Goal: Check status: Check status

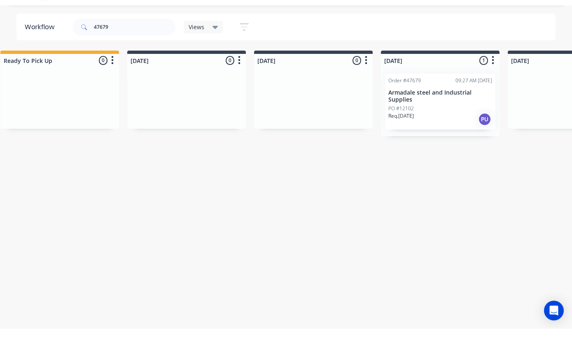
scroll to position [0, 275]
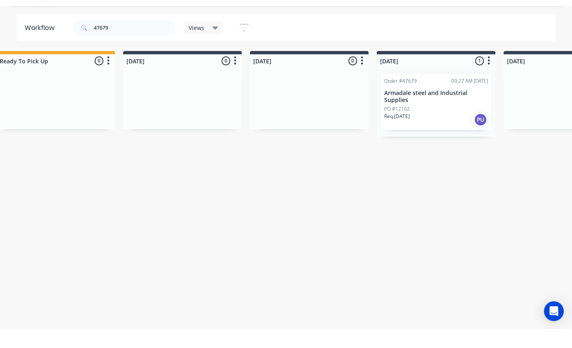
click at [428, 109] on p "Armadale steel and Industrial Supplies" at bounding box center [436, 116] width 104 height 14
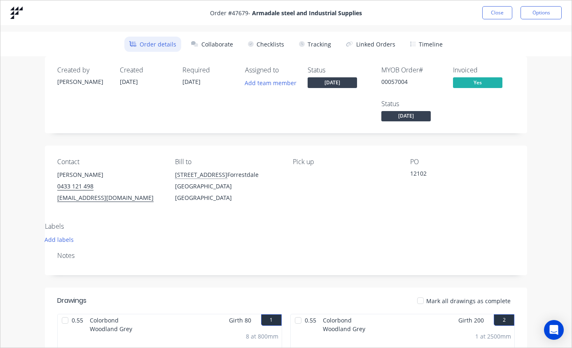
click at [322, 43] on button "Tracking" at bounding box center [315, 44] width 42 height 15
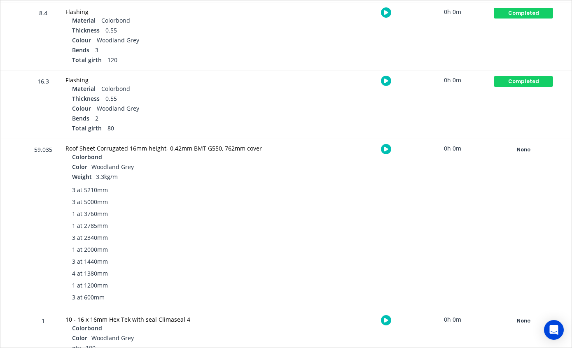
scroll to position [351, 0]
click at [520, 151] on div "None" at bounding box center [523, 150] width 59 height 11
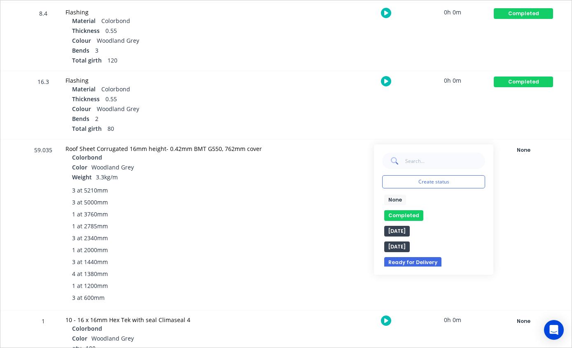
click at [406, 216] on button "Completed" at bounding box center [403, 215] width 39 height 11
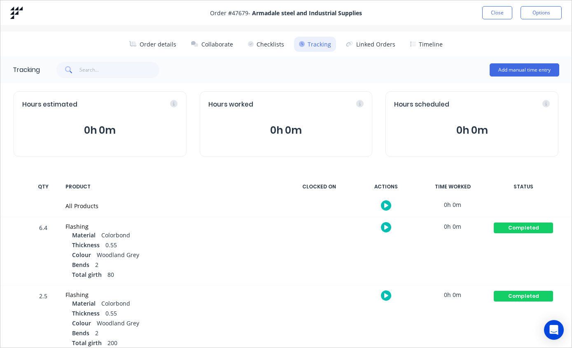
scroll to position [0, 0]
click at [502, 9] on button "Close" at bounding box center [497, 12] width 30 height 13
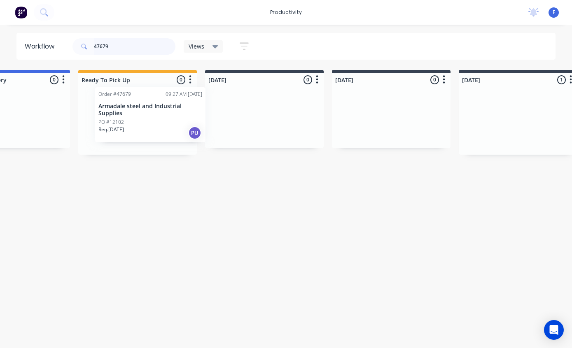
scroll to position [16, 192]
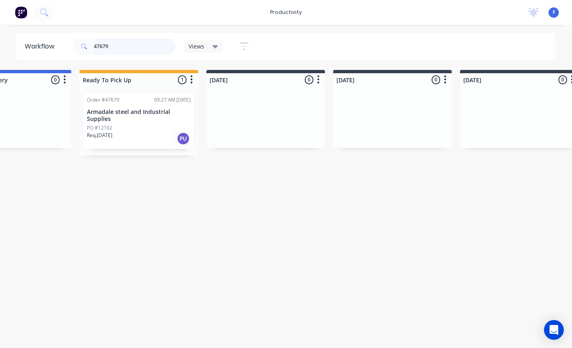
click at [138, 52] on input "47679" at bounding box center [135, 46] width 82 height 16
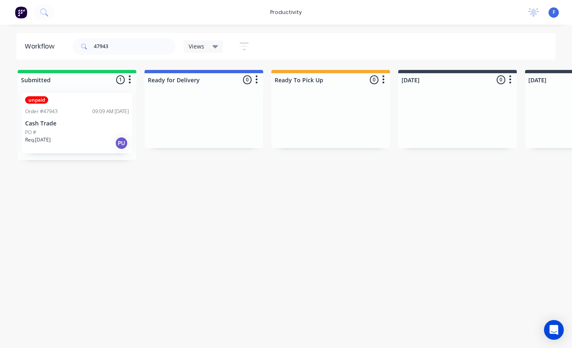
click at [57, 120] on p "Cash Trade" at bounding box center [77, 123] width 104 height 7
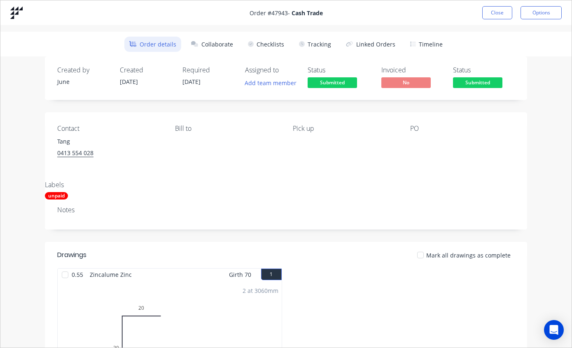
click at [314, 42] on button "Tracking" at bounding box center [315, 44] width 42 height 15
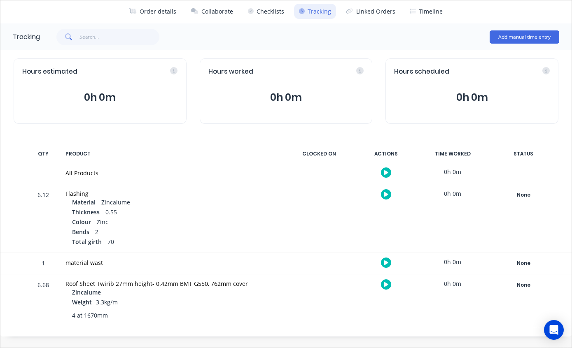
scroll to position [32, 0]
click at [516, 285] on div "None" at bounding box center [523, 286] width 59 height 11
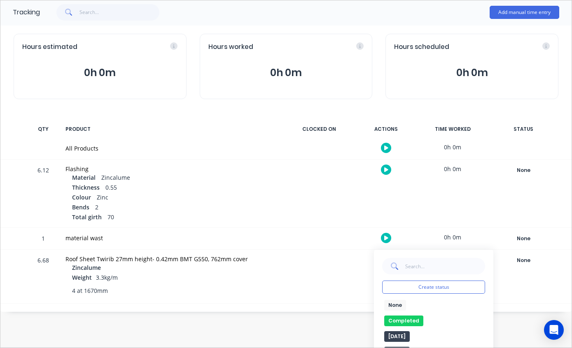
click at [408, 317] on button "Completed" at bounding box center [403, 321] width 39 height 11
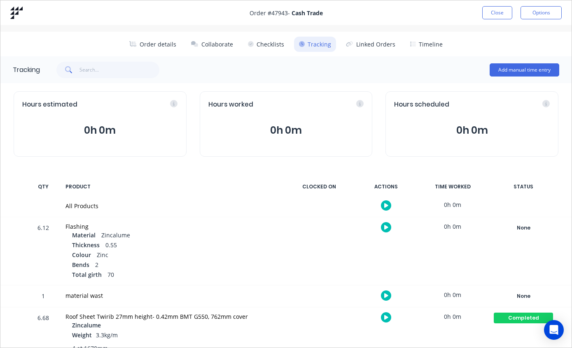
scroll to position [0, 0]
click at [501, 10] on button "Close" at bounding box center [497, 12] width 30 height 13
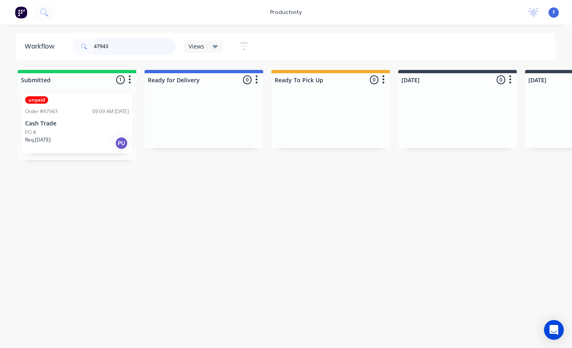
click at [145, 47] on input "47943" at bounding box center [135, 46] width 82 height 16
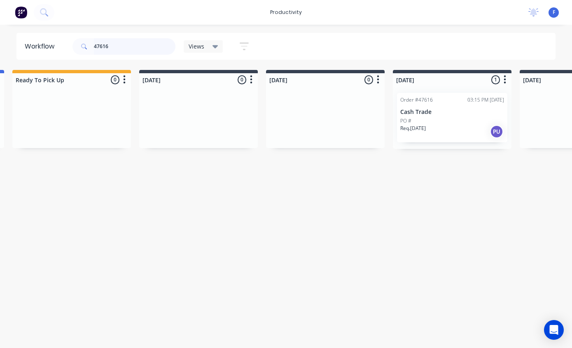
scroll to position [16, 269]
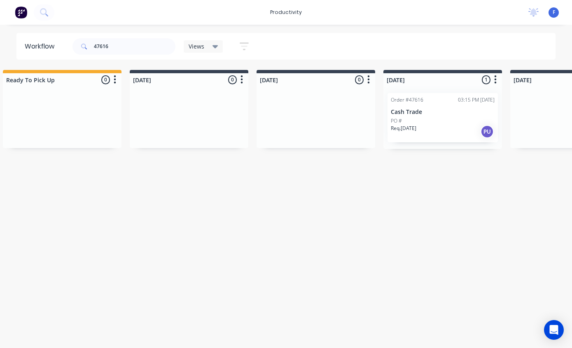
click at [444, 109] on p "Cash Trade" at bounding box center [443, 112] width 104 height 7
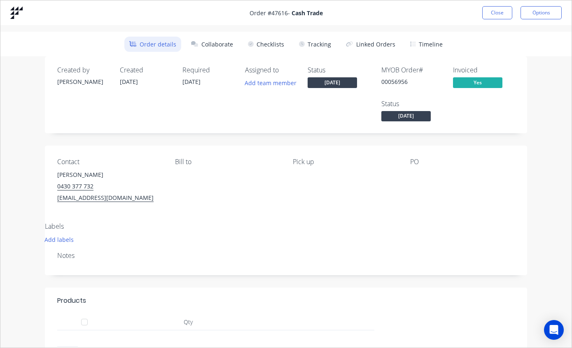
click at [323, 39] on button "Tracking" at bounding box center [315, 44] width 42 height 15
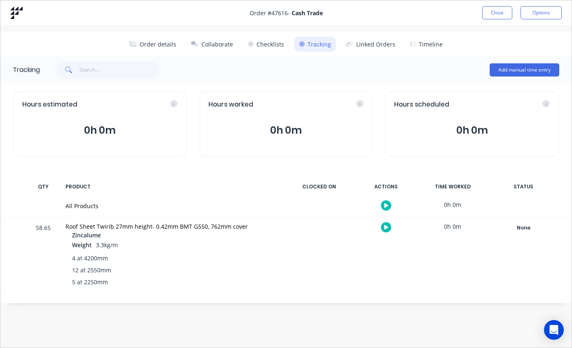
click at [522, 229] on div "None" at bounding box center [523, 228] width 59 height 11
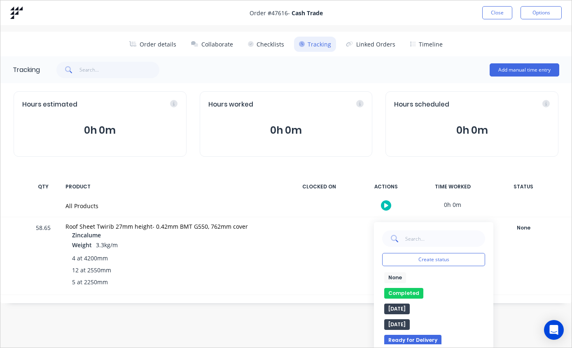
click at [409, 290] on button "Completed" at bounding box center [403, 293] width 39 height 11
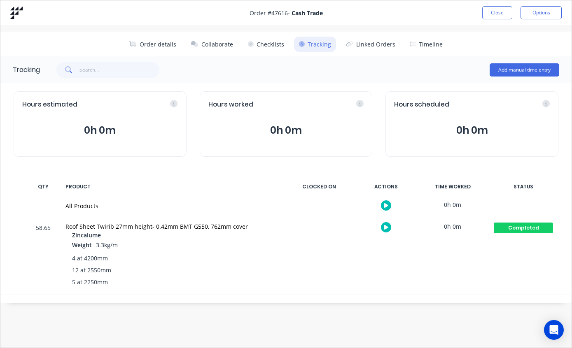
click at [495, 9] on button "Close" at bounding box center [497, 12] width 30 height 13
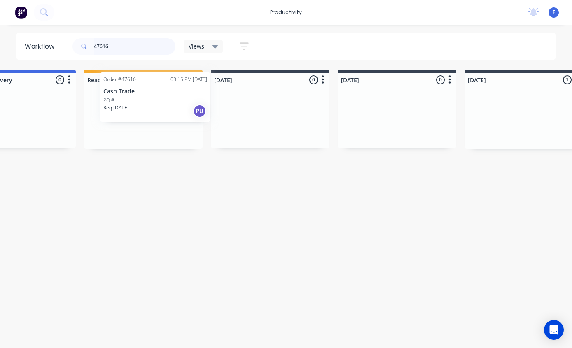
scroll to position [16, 187]
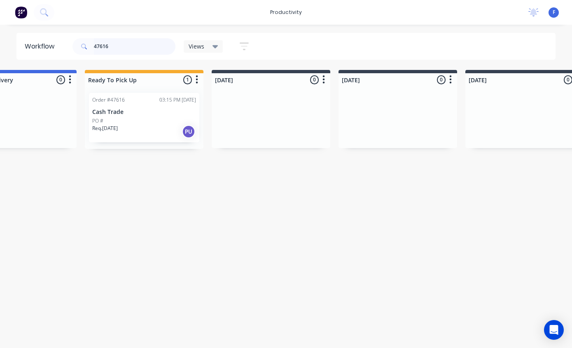
click at [151, 46] on input "47616" at bounding box center [135, 46] width 82 height 16
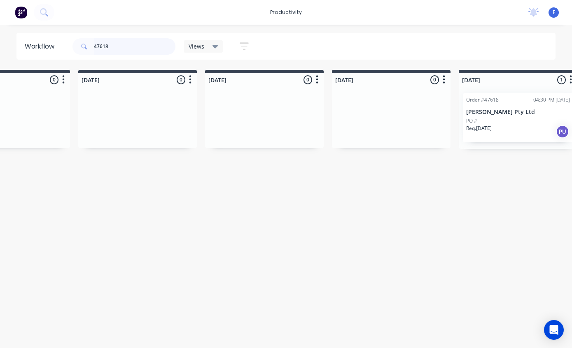
scroll to position [16, 453]
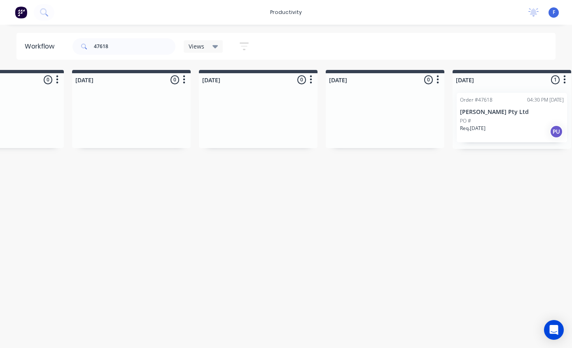
click at [496, 117] on div "PO #" at bounding box center [512, 120] width 104 height 7
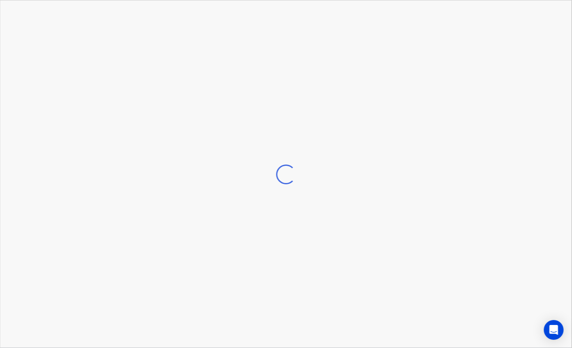
scroll to position [16, 453]
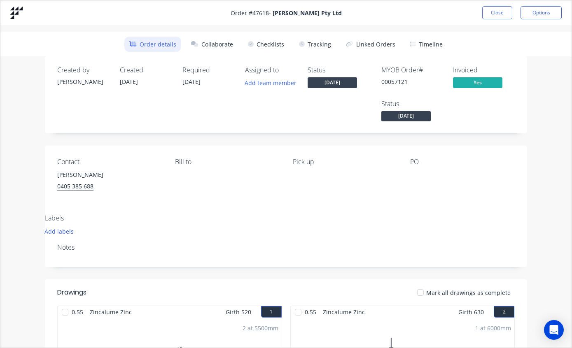
click at [306, 45] on button "Tracking" at bounding box center [315, 44] width 42 height 15
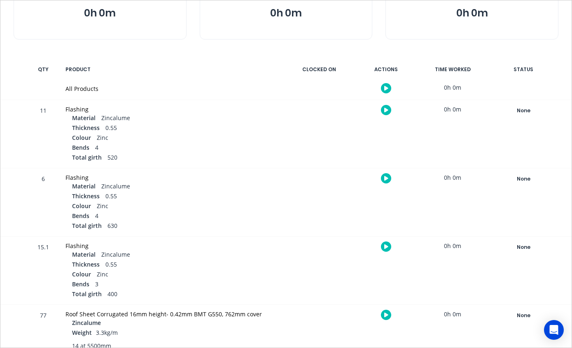
scroll to position [117, 0]
click at [519, 316] on div "None" at bounding box center [523, 316] width 59 height 11
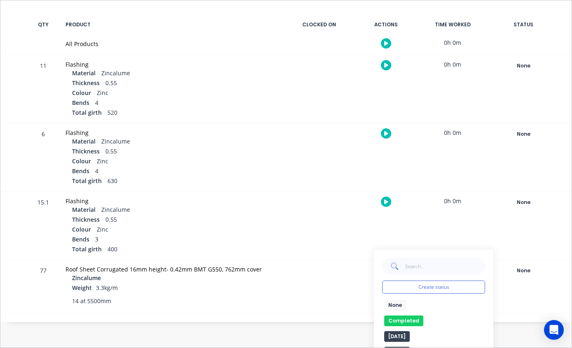
click at [407, 318] on button "Completed" at bounding box center [403, 321] width 39 height 11
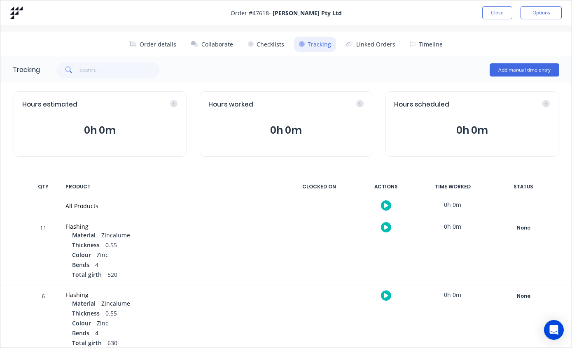
scroll to position [0, 0]
click at [497, 13] on button "Close" at bounding box center [497, 12] width 30 height 13
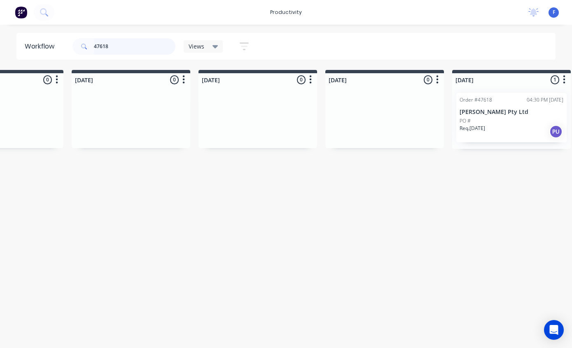
scroll to position [16, 453]
click at [140, 48] on input "47618" at bounding box center [135, 46] width 82 height 16
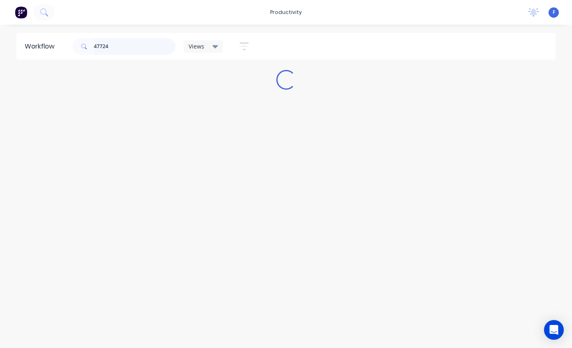
scroll to position [16, 0]
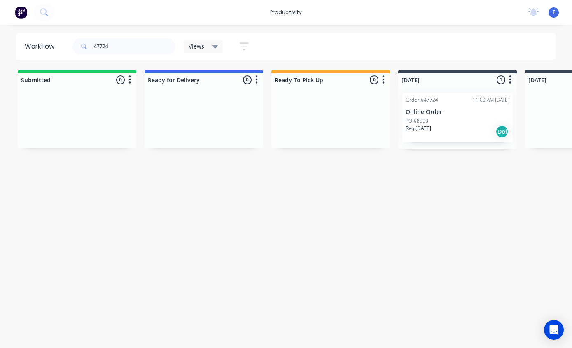
click at [456, 109] on p "Online Order" at bounding box center [458, 112] width 104 height 7
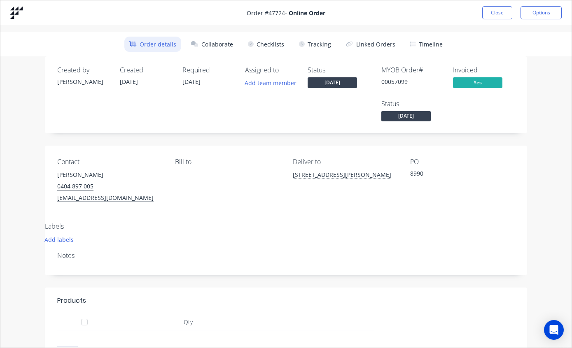
click at [326, 40] on button "Tracking" at bounding box center [315, 44] width 42 height 15
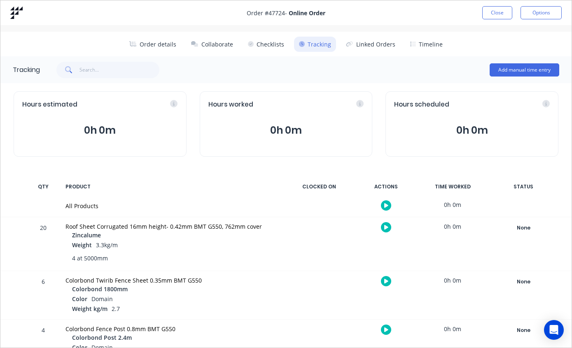
click at [524, 228] on div "None" at bounding box center [523, 228] width 59 height 11
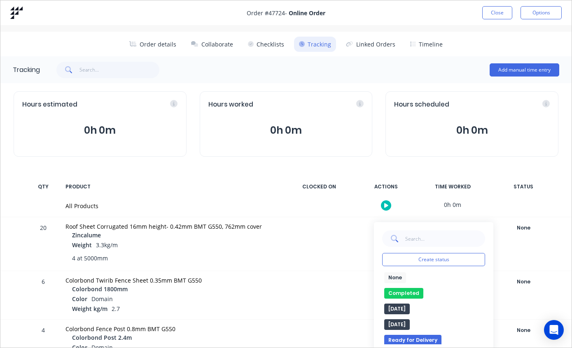
click at [403, 291] on button "Completed" at bounding box center [403, 293] width 39 height 11
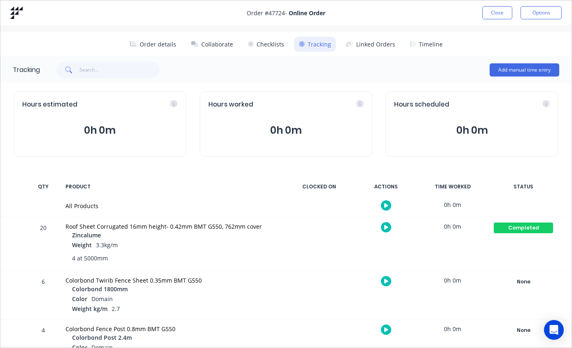
scroll to position [0, 0]
click at [497, 13] on button "Close" at bounding box center [497, 12] width 30 height 13
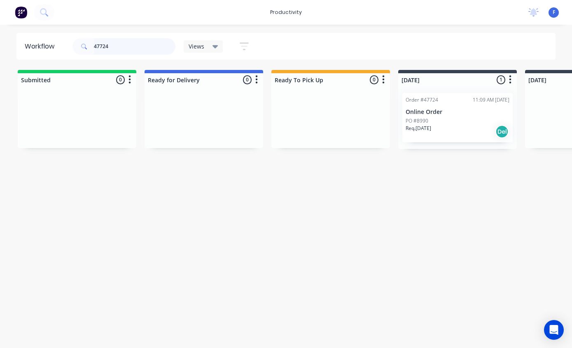
click at [147, 51] on input "47724" at bounding box center [135, 46] width 82 height 16
click at [62, 109] on p "[PERSON_NAME]" at bounding box center [77, 112] width 104 height 7
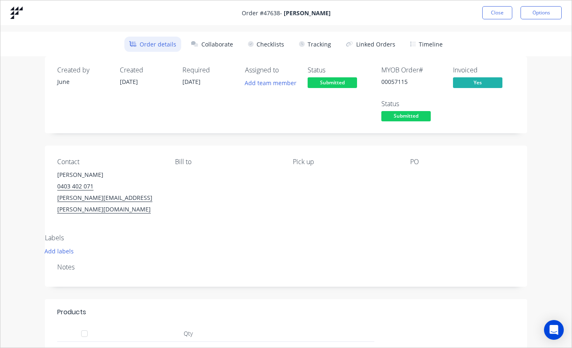
click at [318, 42] on button "Tracking" at bounding box center [315, 44] width 42 height 15
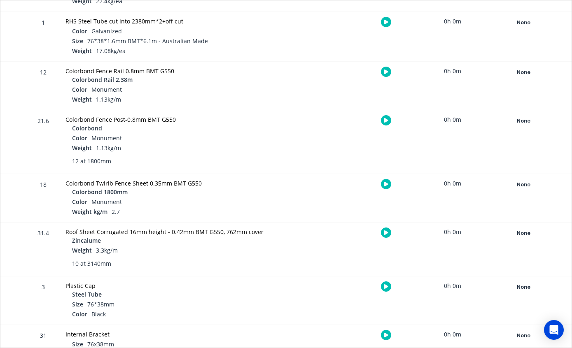
scroll to position [521, 0]
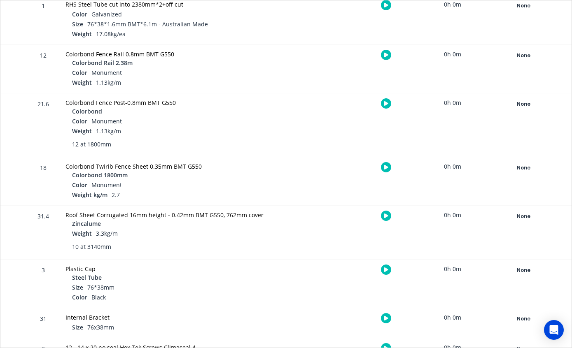
click at [520, 216] on div "None" at bounding box center [523, 216] width 59 height 11
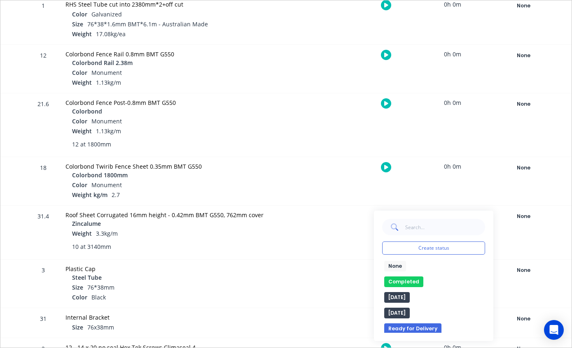
click at [406, 278] on button "Completed" at bounding box center [403, 282] width 39 height 11
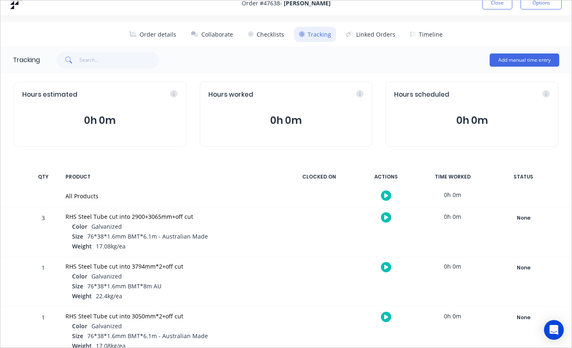
scroll to position [11, 0]
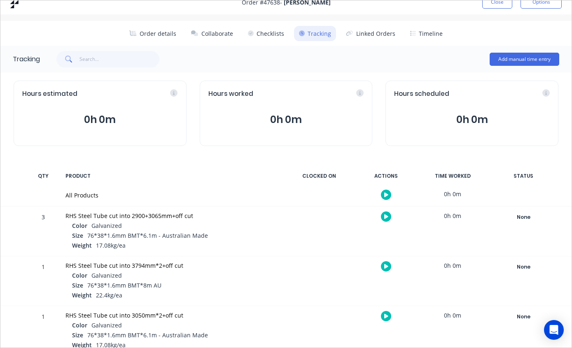
click at [495, 8] on button "Close" at bounding box center [497, 1] width 30 height 13
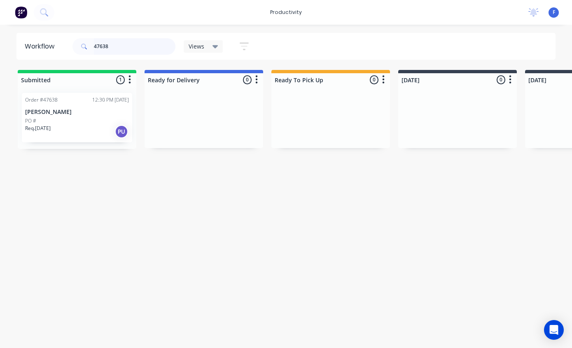
click at [131, 50] on input "47638" at bounding box center [135, 46] width 82 height 16
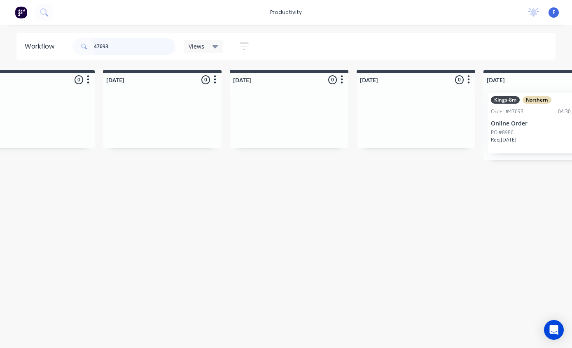
scroll to position [16, 508]
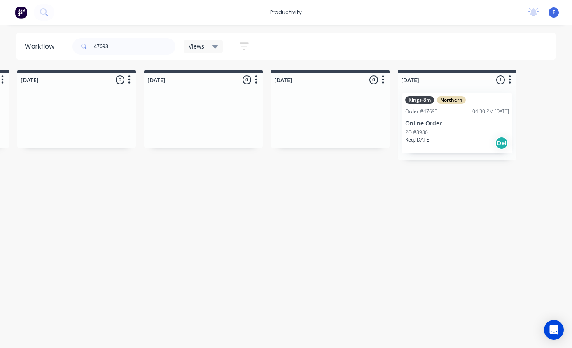
click at [444, 102] on div "Kings-8m Northern Order #47693 04:30 PM [DATE] Online Order PO #8986 Req. [DATE…" at bounding box center [457, 123] width 110 height 61
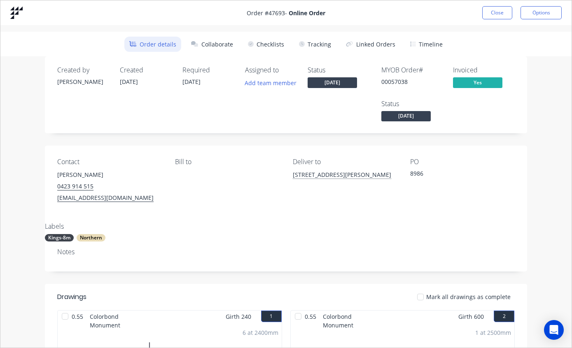
click at [322, 44] on button "Tracking" at bounding box center [315, 44] width 42 height 15
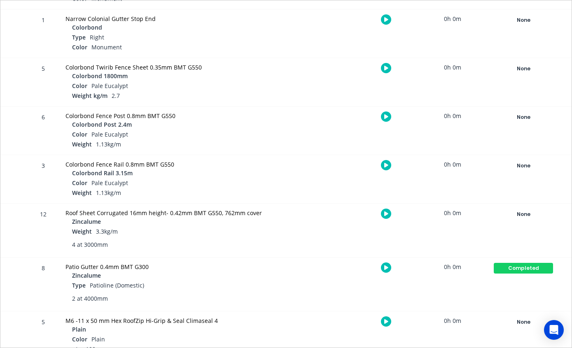
scroll to position [1228, 0]
click at [520, 214] on div "None" at bounding box center [523, 213] width 59 height 11
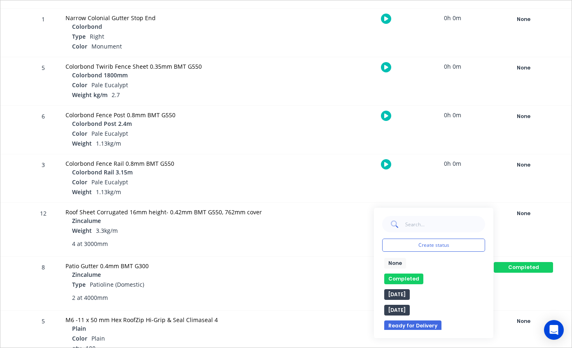
click at [397, 276] on button "Completed" at bounding box center [403, 279] width 39 height 11
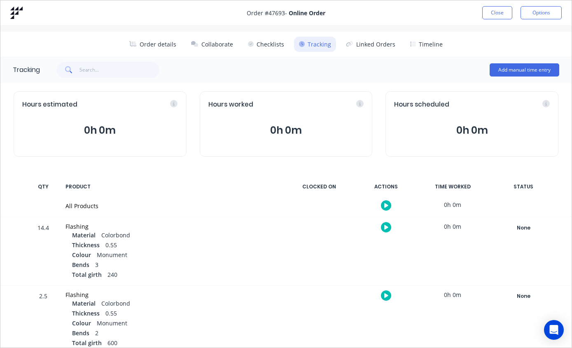
scroll to position [0, 0]
click at [497, 12] on button "Close" at bounding box center [497, 12] width 30 height 13
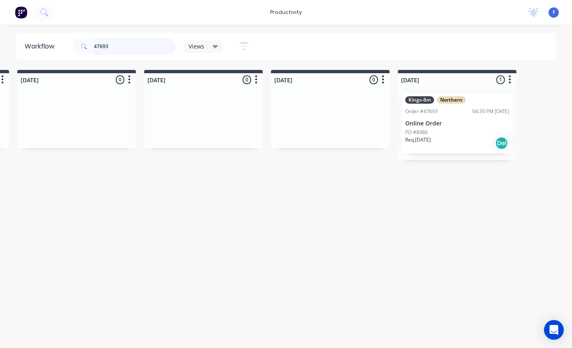
click at [129, 51] on input "47693" at bounding box center [135, 46] width 82 height 16
type input "4"
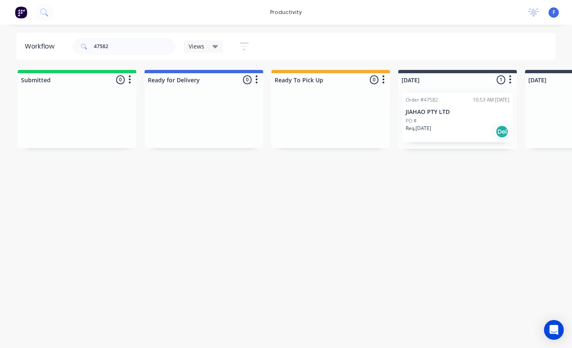
click at [439, 93] on div "Order #47582 10:53 AM [DATE] JIAHAO PTY LTD PO # Req. [DATE] Del" at bounding box center [457, 117] width 110 height 49
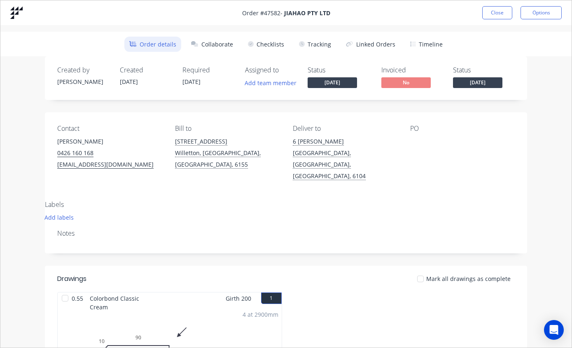
click at [494, 11] on button "Close" at bounding box center [497, 12] width 30 height 13
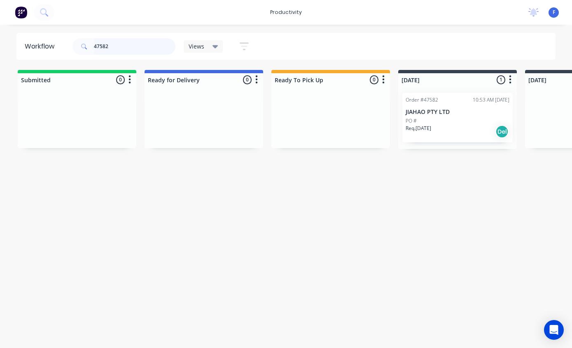
click at [135, 52] on input "47582" at bounding box center [135, 46] width 82 height 16
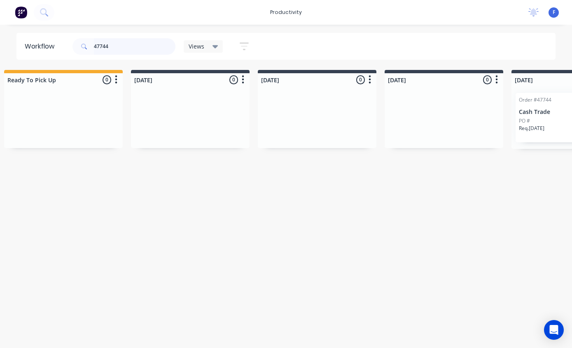
scroll to position [16, 284]
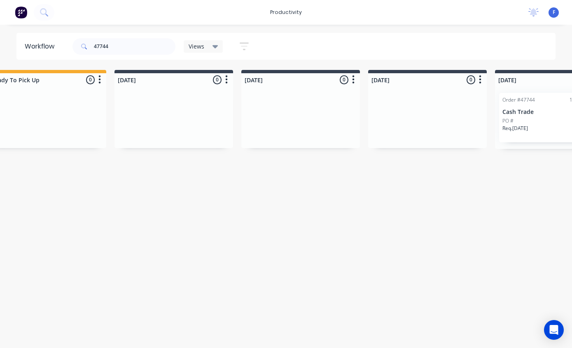
click at [522, 109] on p "Cash Trade" at bounding box center [554, 112] width 104 height 7
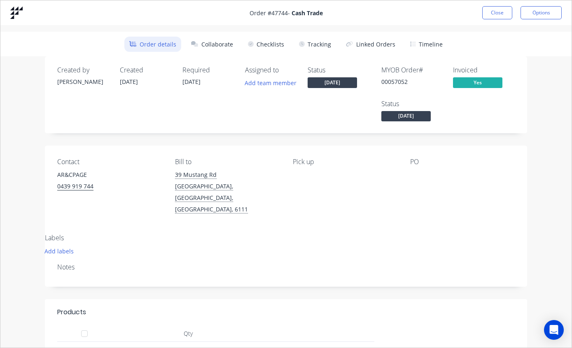
click at [326, 42] on button "Tracking" at bounding box center [315, 44] width 42 height 15
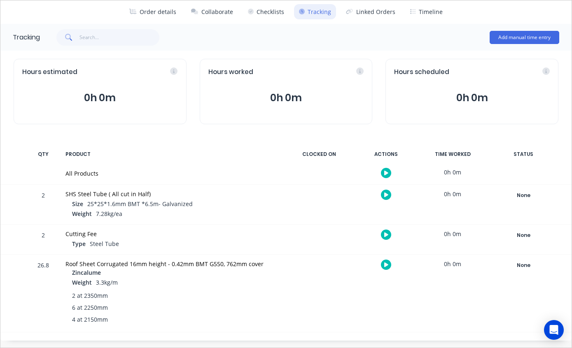
scroll to position [32, 0]
click at [520, 262] on div "None" at bounding box center [523, 266] width 59 height 11
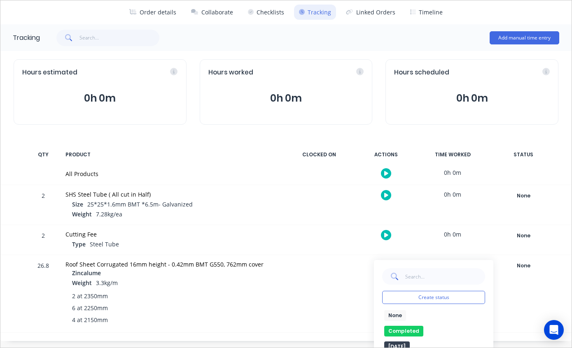
click at [398, 319] on button "None" at bounding box center [395, 316] width 22 height 11
click at [401, 322] on div "None edit Completed edit [DATE] [DATE] Ready for Delivery Ready To Pick Up Subm…" at bounding box center [433, 347] width 103 height 72
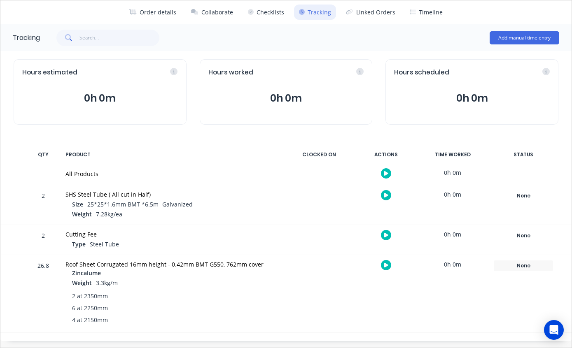
click at [408, 327] on div "26.8 Roof Sheet Corrugated 16mm height - 0.42mm BMT G550, 762mm cover Zincalume…" at bounding box center [285, 293] width 571 height 77
click at [516, 269] on div "None" at bounding box center [523, 266] width 59 height 11
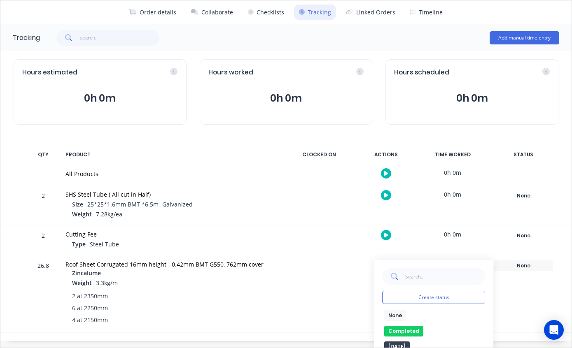
click at [410, 328] on button "Completed" at bounding box center [403, 331] width 39 height 11
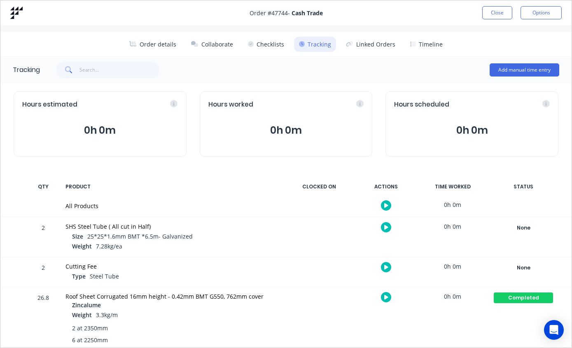
scroll to position [0, 0]
click at [493, 15] on button "Close" at bounding box center [497, 12] width 30 height 13
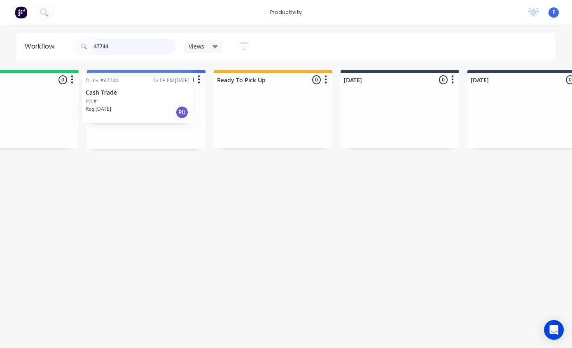
scroll to position [16, 55]
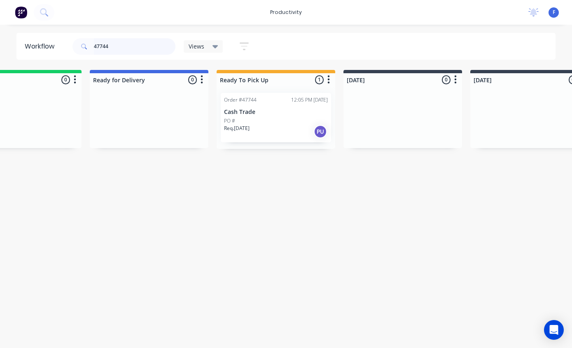
click at [146, 50] on input "47744" at bounding box center [135, 46] width 82 height 16
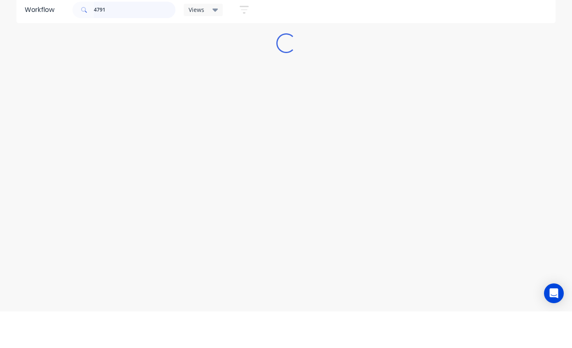
scroll to position [10, 0]
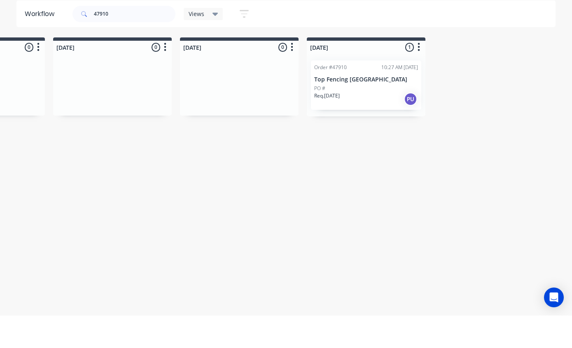
click at [367, 109] on p "Top Fencing [GEOGRAPHIC_DATA]" at bounding box center [366, 112] width 104 height 7
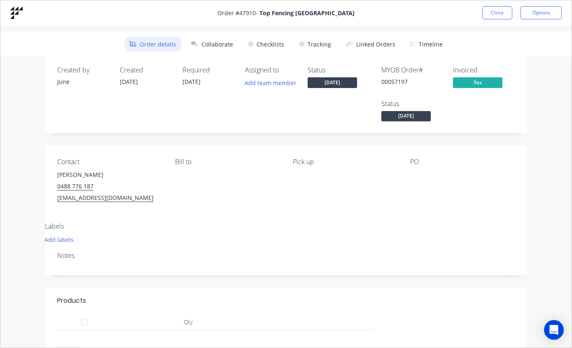
click at [318, 43] on button "Tracking" at bounding box center [315, 44] width 42 height 15
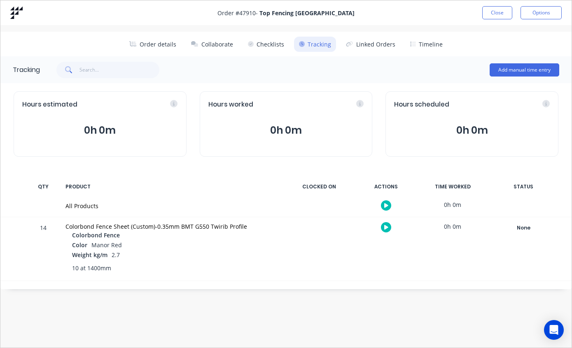
click at [500, 12] on button "Close" at bounding box center [497, 12] width 30 height 13
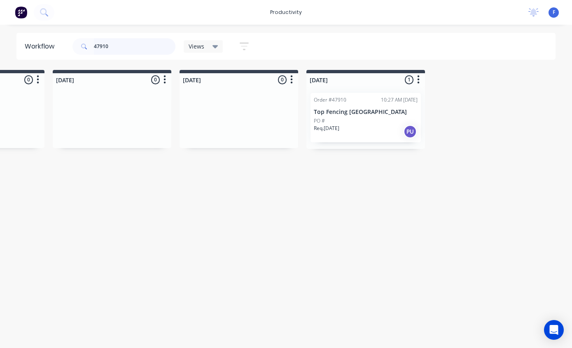
scroll to position [16, 599]
type input "4"
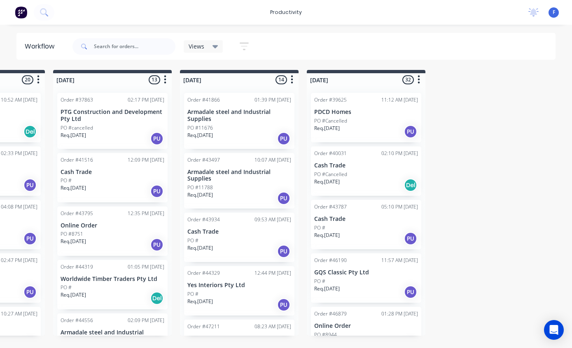
scroll to position [16, 0]
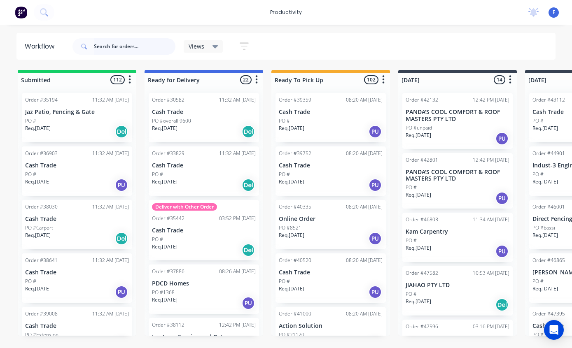
click at [117, 45] on input "text" at bounding box center [135, 46] width 82 height 16
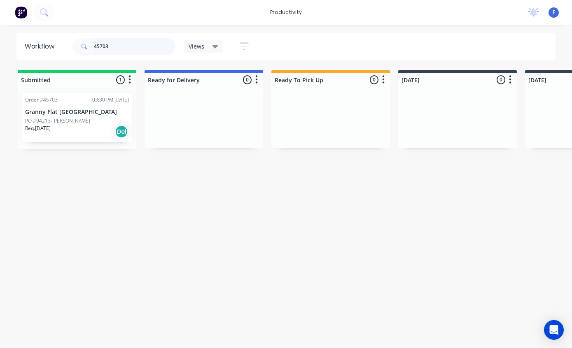
type input "45703"
click at [62, 117] on p "PO #94213-[PERSON_NAME]" at bounding box center [57, 120] width 65 height 7
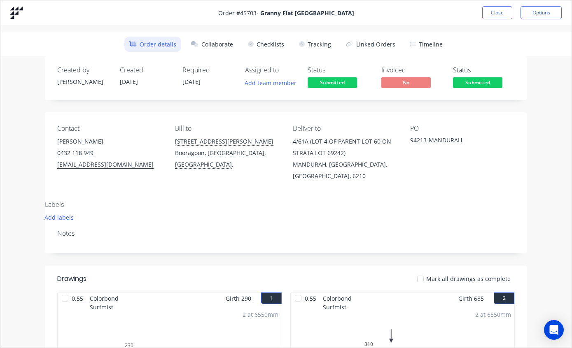
click at [320, 40] on button "Tracking" at bounding box center [315, 44] width 42 height 15
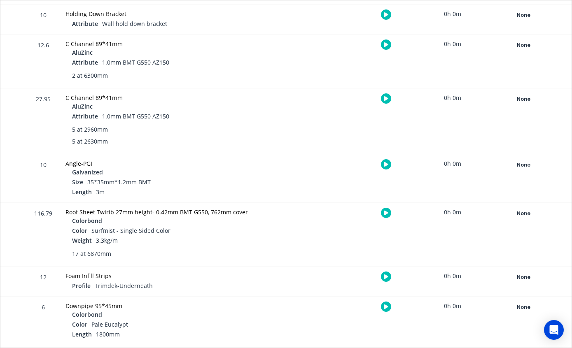
scroll to position [458, 0]
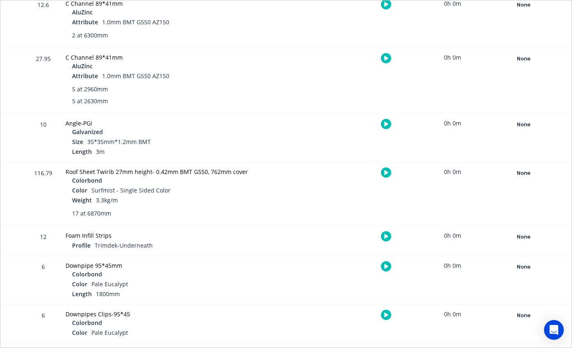
click at [525, 170] on div "None" at bounding box center [523, 173] width 59 height 11
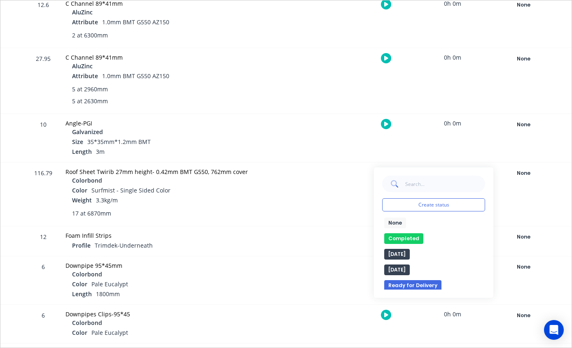
click at [407, 240] on button "Completed" at bounding box center [403, 239] width 39 height 11
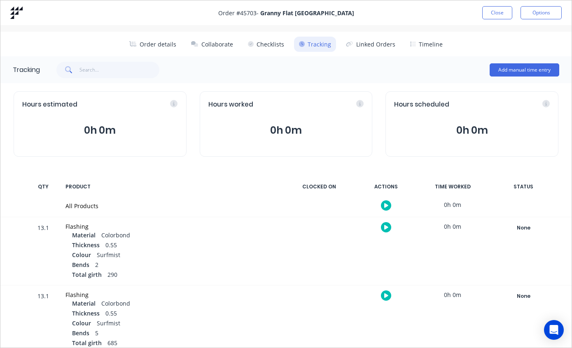
scroll to position [0, 0]
click at [496, 11] on button "Close" at bounding box center [497, 12] width 30 height 13
